Goal: Task Accomplishment & Management: Use online tool/utility

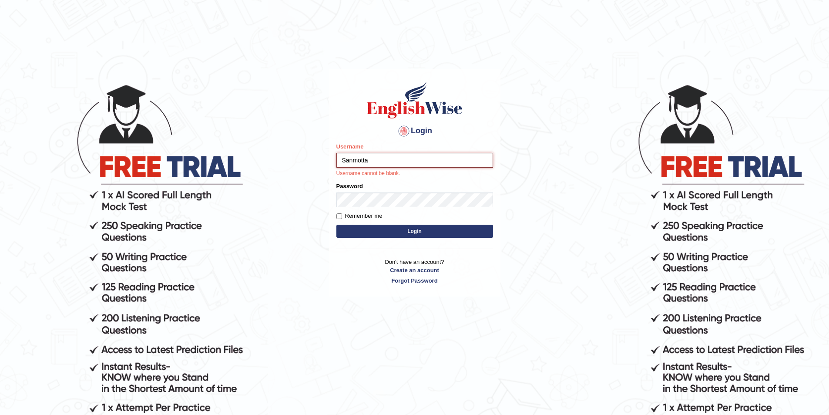
type input "Sanmotta"
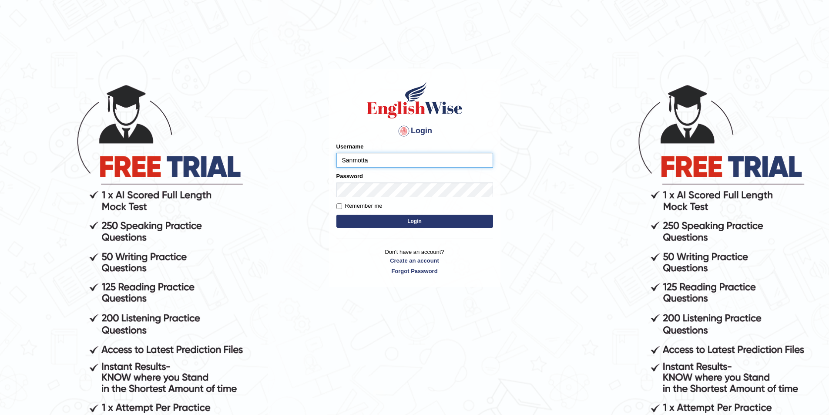
type input "Sanmotta"
click at [337, 215] on button "Login" at bounding box center [415, 221] width 157 height 13
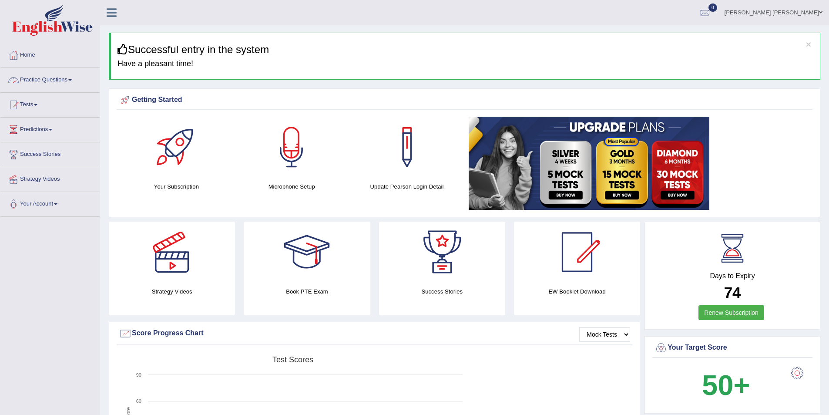
click at [75, 78] on link "Practice Questions" at bounding box center [49, 79] width 99 height 22
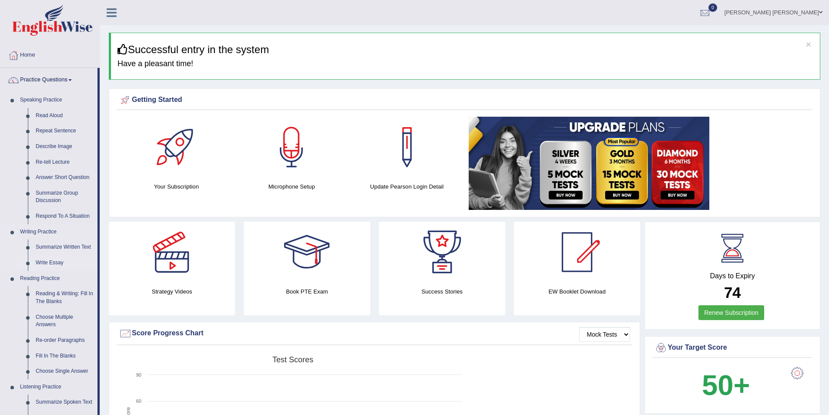
click at [61, 264] on link "Write Essay" at bounding box center [65, 263] width 66 height 16
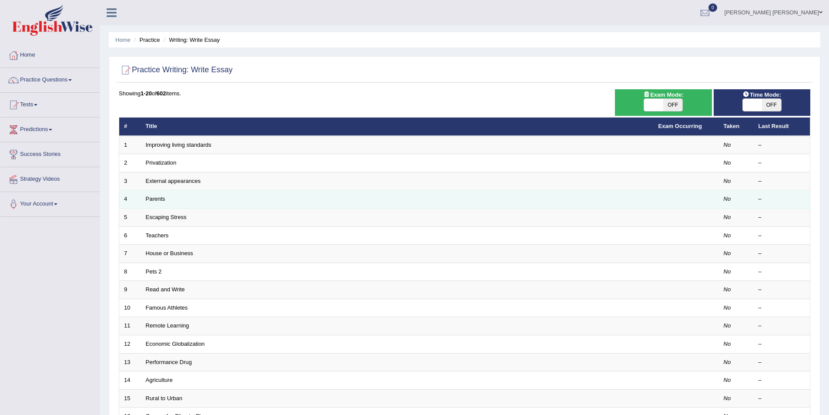
click at [172, 201] on td "Parents" at bounding box center [397, 199] width 513 height 18
click at [155, 198] on link "Parents" at bounding box center [156, 199] width 20 height 7
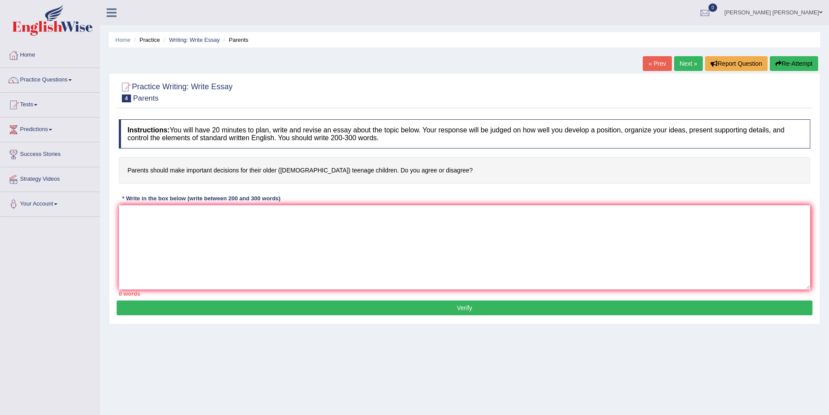
scroll to position [42, 0]
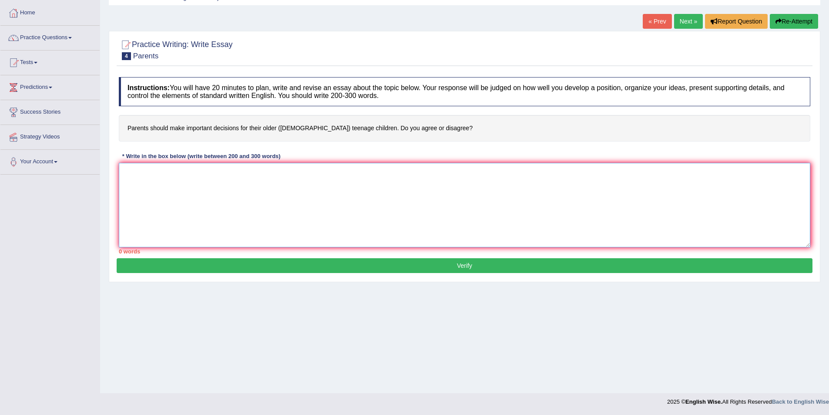
click at [366, 177] on textarea at bounding box center [465, 205] width 692 height 84
type textarea "T"
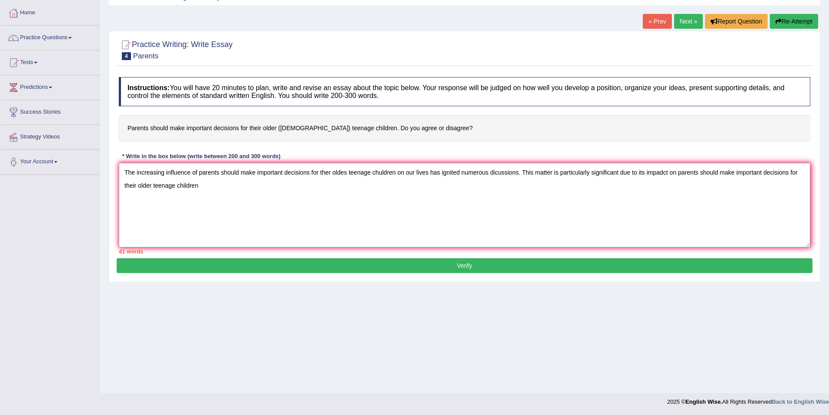
click at [680, 176] on textarea "The increasing influence of parents should make important decisions for ther ol…" at bounding box center [465, 205] width 692 height 84
drag, startPoint x: 679, startPoint y: 175, endPoint x: 198, endPoint y: 192, distance: 481.0
click at [198, 192] on textarea "The increasing influence of parents should make important decisions for ther ol…" at bounding box center [465, 205] width 692 height 84
click at [346, 175] on textarea "The increasing influence of parents should make important decisions for ther ol…" at bounding box center [465, 205] width 692 height 84
paste textarea "parents should make important decisions for their older teenage children"
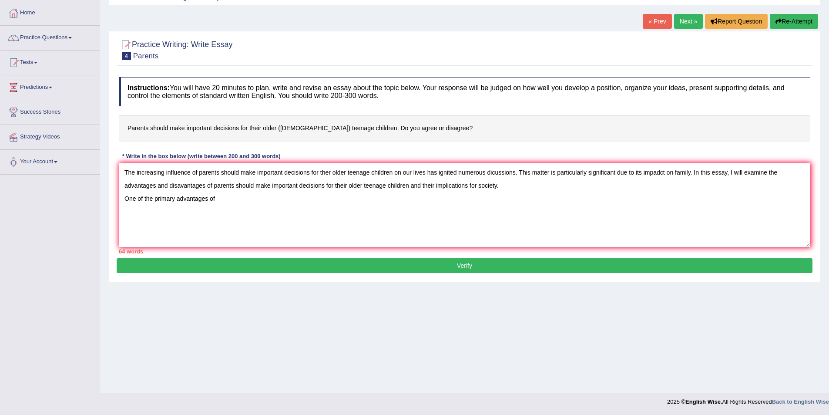
paste textarea "parents should make important decisions for their older teenage children"
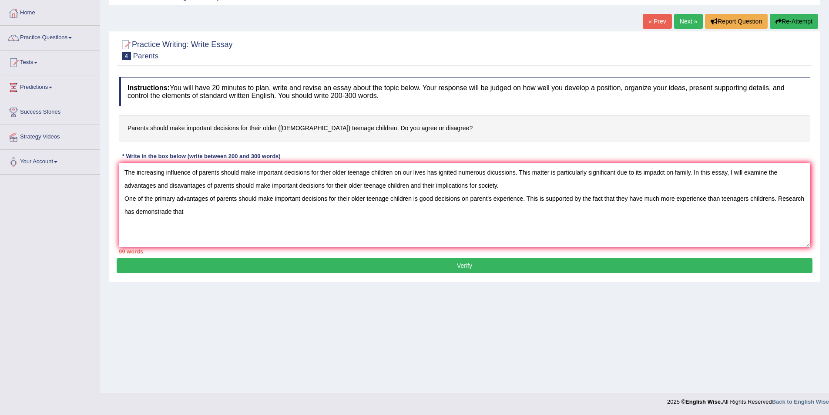
paste textarea "parents should make important decisions for their older teenage children"
click at [427, 212] on textarea "The increasing influence of parents should make important decisions for ther ol…" at bounding box center [465, 205] width 692 height 84
paste textarea "parents should make important decisions for their older teenage children"
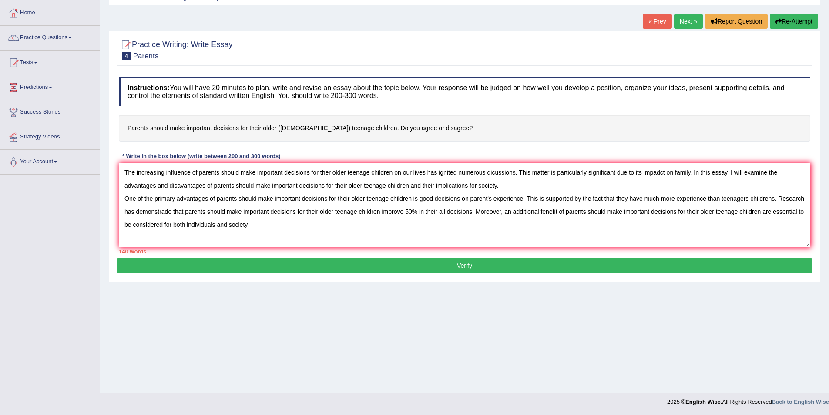
click at [543, 212] on textarea "The increasing influence of parents should make important decisions for ther ol…" at bounding box center [465, 205] width 692 height 84
click at [739, 212] on textarea "The increasing influence of parents should make important decisions for ther ol…" at bounding box center [465, 205] width 692 height 84
drag, startPoint x: 741, startPoint y: 212, endPoint x: 745, endPoint y: 245, distance: 32.9
click at [745, 245] on textarea "The increasing influence of parents should make important decisions for ther ol…" at bounding box center [465, 205] width 692 height 84
click at [138, 24] on div "Home Practice Writing: Write Essay Parents « Prev Next » Report Question Re-Att…" at bounding box center [464, 175] width 729 height 435
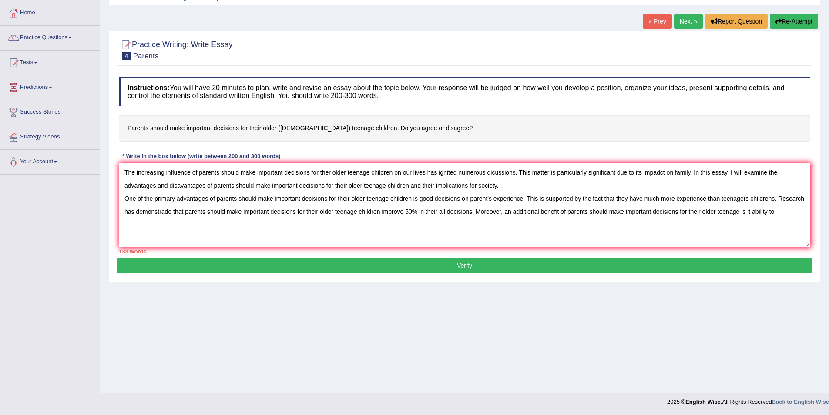
click at [779, 217] on textarea "The increasing influence of parents should make important decisions for ther ol…" at bounding box center [465, 205] width 692 height 84
drag, startPoint x: 272, startPoint y: 186, endPoint x: 298, endPoint y: 185, distance: 26.2
click at [298, 185] on textarea "The increasing influence of parents should make important decisions for ther ol…" at bounding box center [465, 205] width 692 height 84
drag, startPoint x: 274, startPoint y: 199, endPoint x: 301, endPoint y: 198, distance: 26.6
click at [301, 198] on textarea "The increasing influence of parents should make important decisions for ther ol…" at bounding box center [465, 205] width 692 height 84
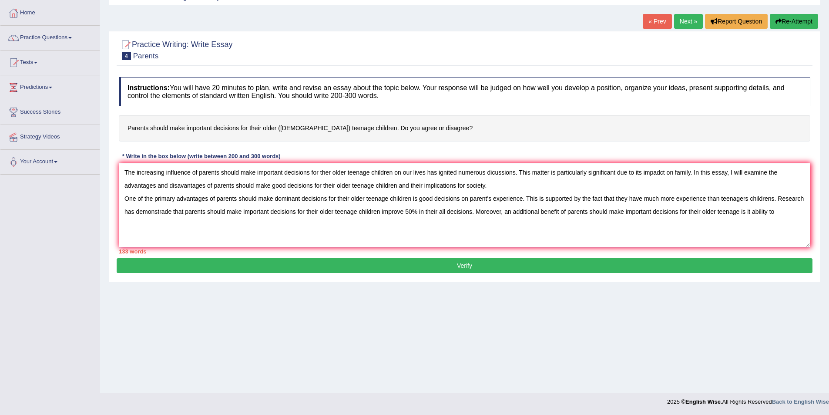
drag, startPoint x: 273, startPoint y: 187, endPoint x: 286, endPoint y: 185, distance: 12.4
click at [286, 185] on textarea "The increasing influence of parents should make important decisions for ther ol…" at bounding box center [465, 205] width 692 height 84
drag, startPoint x: 626, startPoint y: 212, endPoint x: 651, endPoint y: 211, distance: 25.7
click at [651, 211] on textarea "The increasing influence of parents should make important decisions for ther ol…" at bounding box center [465, 205] width 692 height 84
click at [780, 211] on textarea "The increasing influence of parents should make important decisions for ther ol…" at bounding box center [465, 205] width 692 height 84
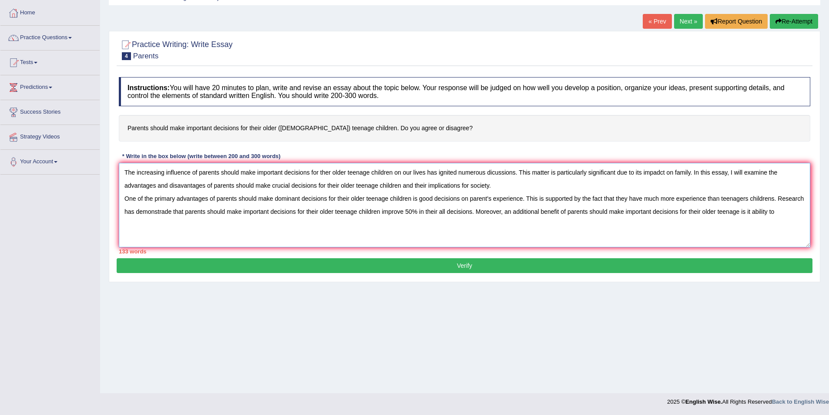
click at [446, 212] on textarea "The increasing influence of parents should make important decisions for ther ol…" at bounding box center [465, 205] width 692 height 84
click at [796, 214] on textarea "The increasing influence of parents should make important decisions for ther ol…" at bounding box center [465, 205] width 692 height 84
drag, startPoint x: 489, startPoint y: 213, endPoint x: 794, endPoint y: 227, distance: 305.6
click at [794, 227] on textarea "The increasing influence of parents should make important decisions for ther ol…" at bounding box center [465, 205] width 692 height 84
click at [799, 210] on textarea "The increasing influence of parents should make important decisions for ther ol…" at bounding box center [465, 205] width 692 height 84
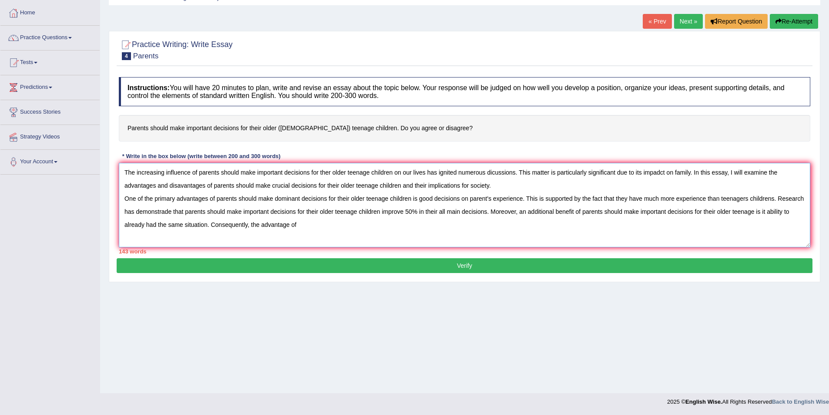
paste textarea "Moreover, an additional benefit of parents should make important decisions for …"
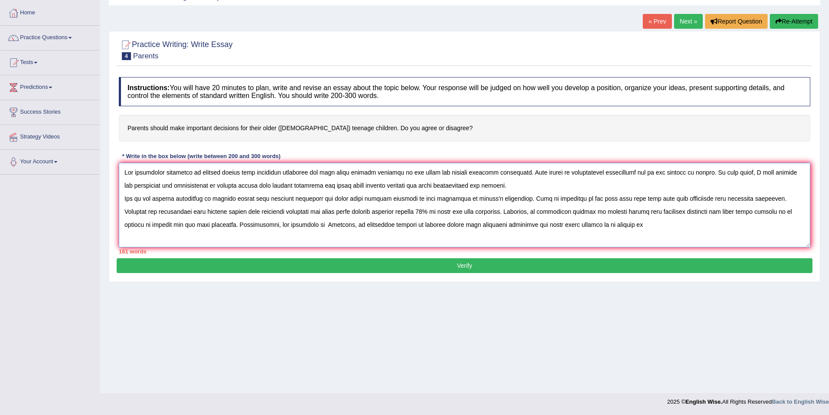
drag, startPoint x: 300, startPoint y: 227, endPoint x: 673, endPoint y: 229, distance: 372.3
click at [673, 229] on textarea at bounding box center [465, 205] width 692 height 84
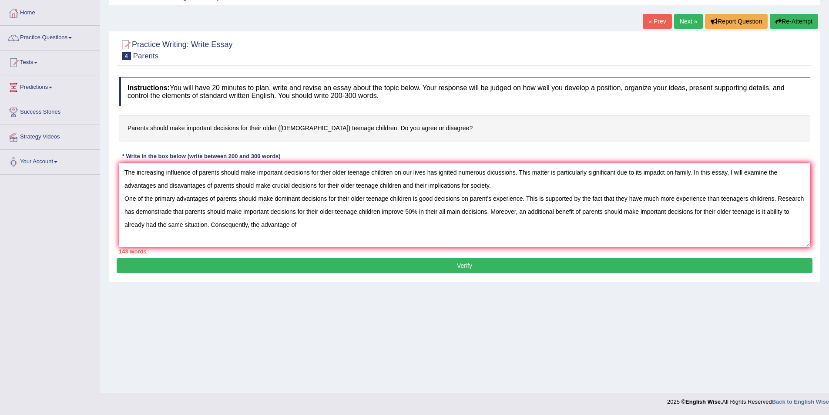
drag, startPoint x: 583, startPoint y: 213, endPoint x: 730, endPoint y: 216, distance: 147.6
click at [730, 216] on textarea "The increasing influence of parents should make important decisions for ther ol…" at bounding box center [465, 205] width 692 height 84
click at [320, 229] on textarea "The increasing influence of parents should make important decisions for ther ol…" at bounding box center [465, 205] width 692 height 84
paste textarea "parents should make important decisions for their older"
drag, startPoint x: 359, startPoint y: 226, endPoint x: 385, endPoint y: 228, distance: 25.7
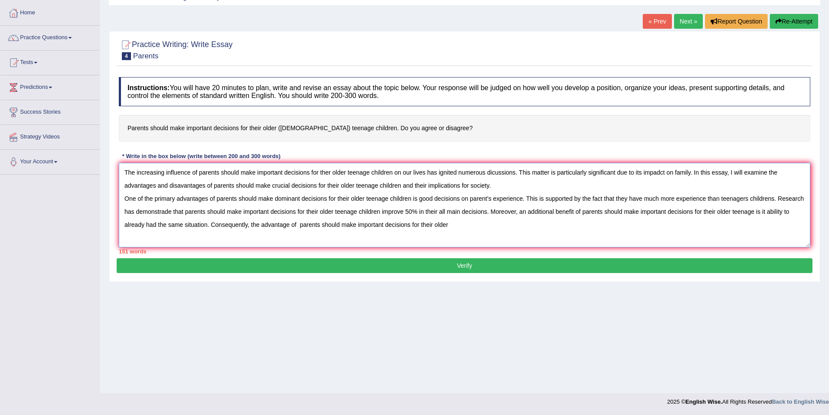
click at [385, 228] on textarea "The increasing influence of parents should make important decisions for ther ol…" at bounding box center [465, 205] width 692 height 84
type textarea "The increasing influence of parents should make important decisions for ther ol…"
click at [616, 226] on textarea at bounding box center [465, 205] width 692 height 84
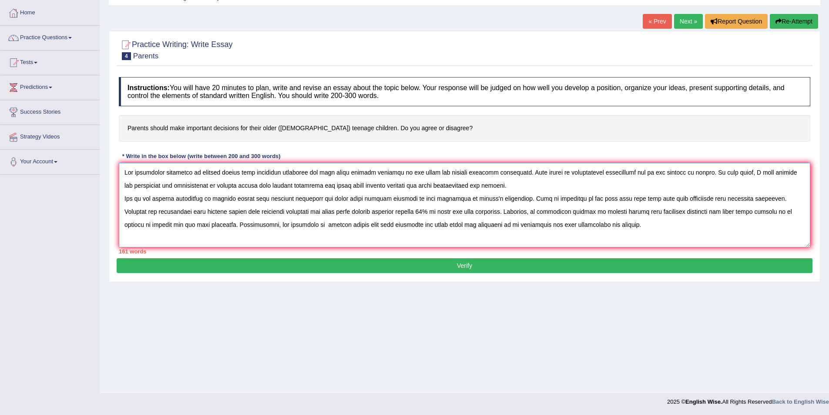
click at [616, 226] on textarea at bounding box center [465, 205] width 692 height 84
click at [615, 226] on textarea at bounding box center [465, 205] width 692 height 84
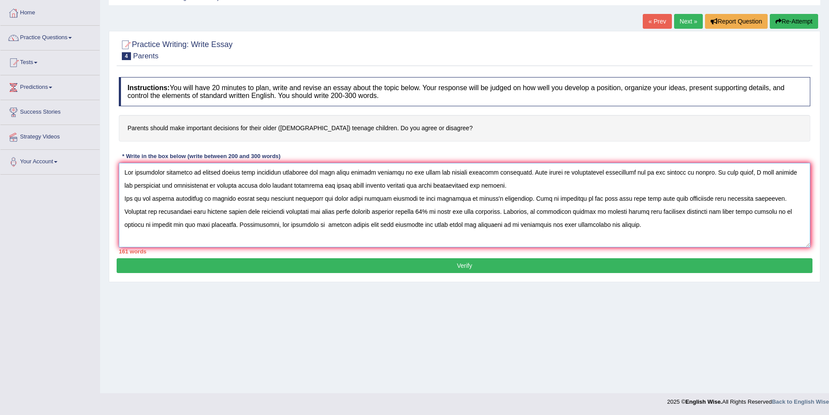
click at [615, 226] on textarea at bounding box center [465, 205] width 692 height 84
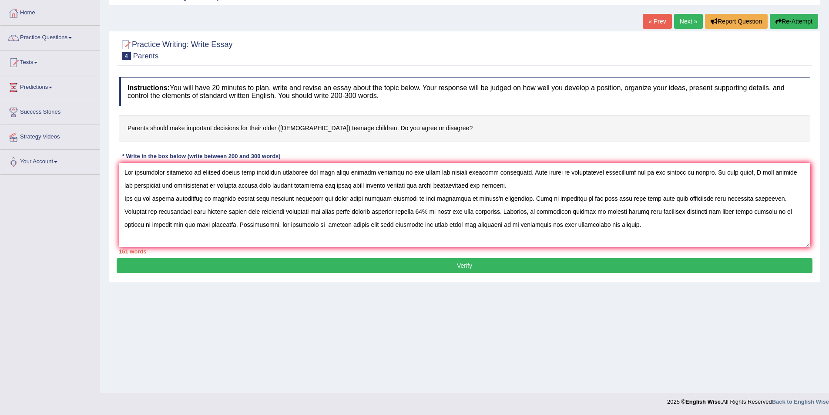
click at [617, 226] on textarea at bounding box center [465, 205] width 692 height 84
click at [610, 264] on button "Verify" at bounding box center [465, 265] width 696 height 15
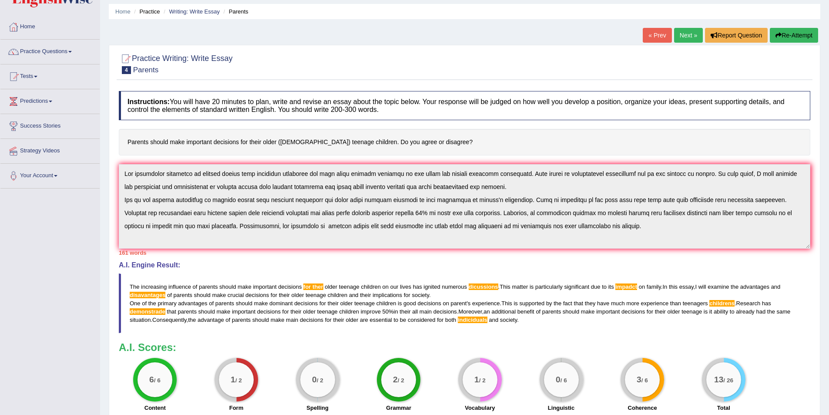
scroll to position [24, 0]
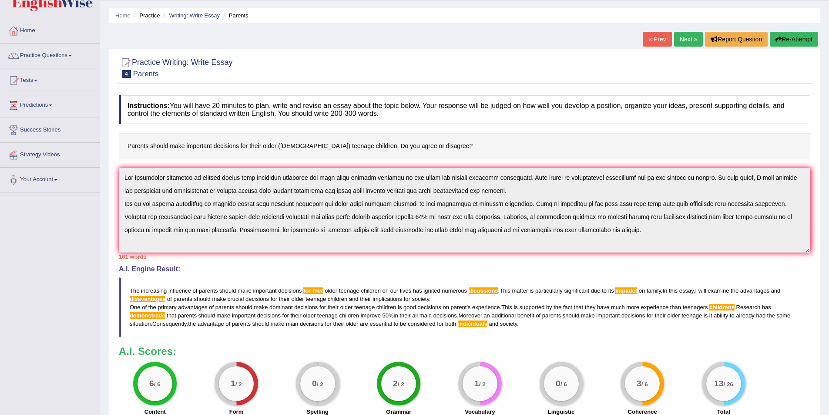
click at [785, 44] on button "Re-Attempt" at bounding box center [794, 39] width 48 height 15
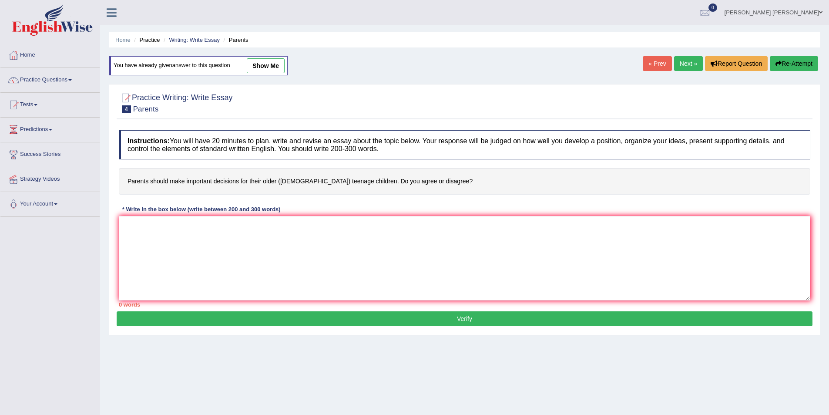
click at [401, 233] on textarea at bounding box center [465, 258] width 692 height 84
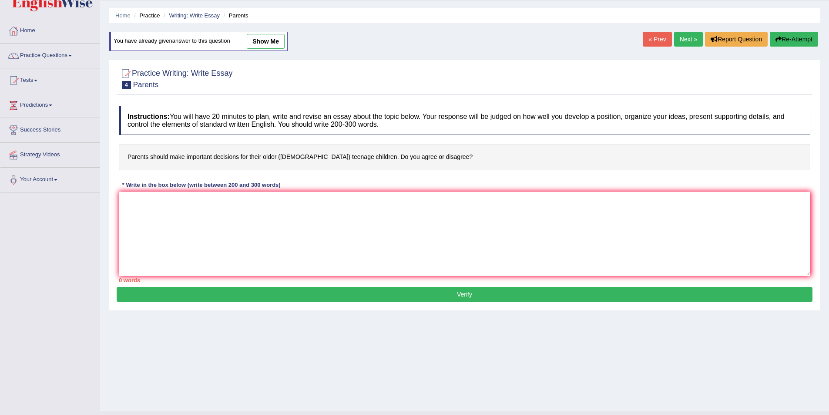
click at [405, 232] on textarea at bounding box center [465, 234] width 692 height 84
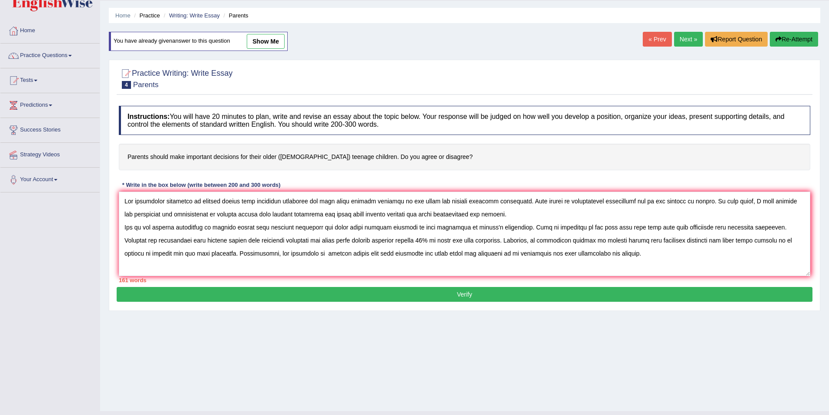
click at [329, 202] on textarea at bounding box center [465, 234] width 692 height 84
click at [494, 201] on textarea at bounding box center [465, 234] width 692 height 84
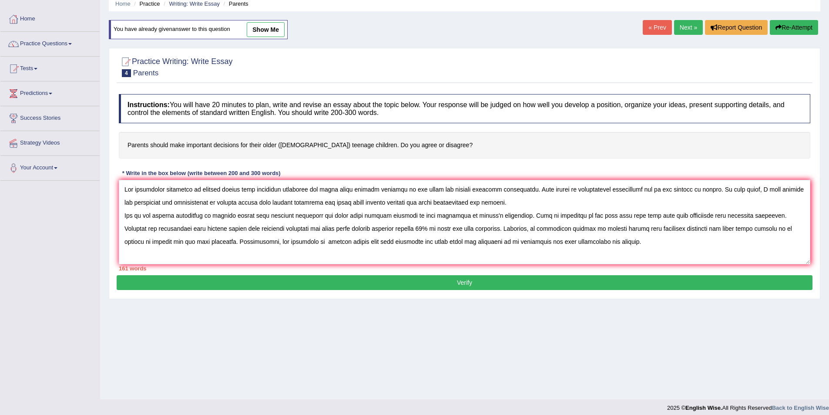
scroll to position [42, 0]
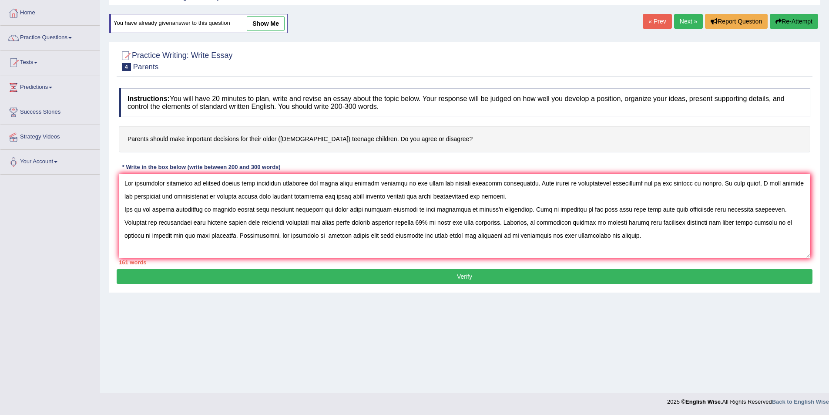
click at [680, 182] on textarea at bounding box center [465, 216] width 692 height 84
type textarea "The increasing influence of parents should make important decisions for their o…"
click at [652, 239] on textarea at bounding box center [465, 216] width 692 height 84
click at [552, 279] on button "Verify" at bounding box center [465, 276] width 696 height 15
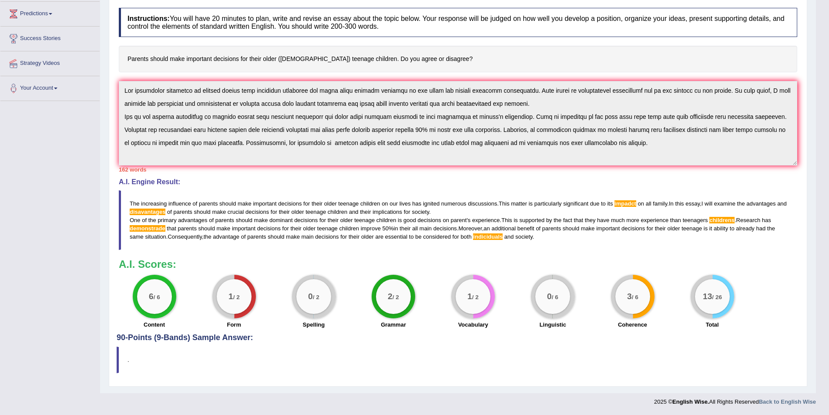
scroll to position [0, 0]
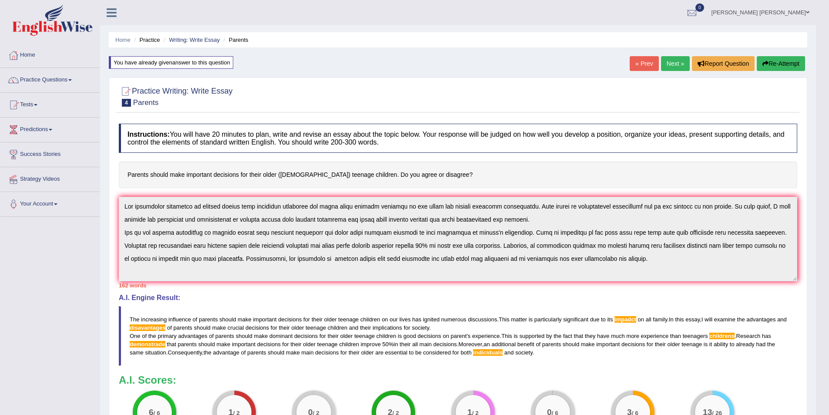
click at [789, 13] on link "Sanderson Motta" at bounding box center [760, 11] width 111 height 23
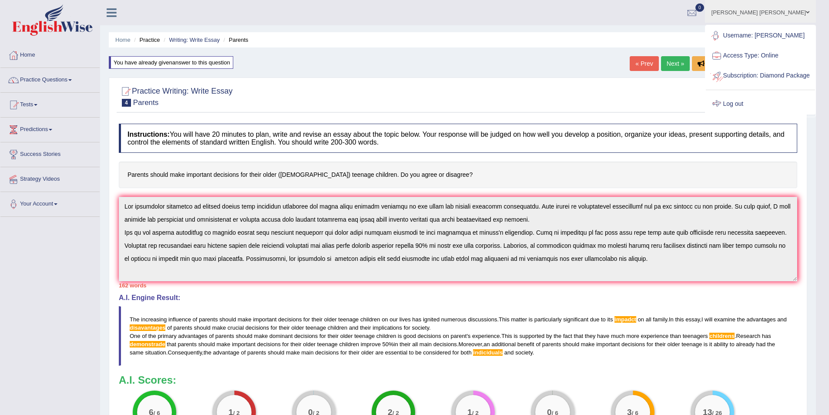
click at [750, 111] on link "Log out" at bounding box center [760, 104] width 109 height 20
